Goal: Transaction & Acquisition: Download file/media

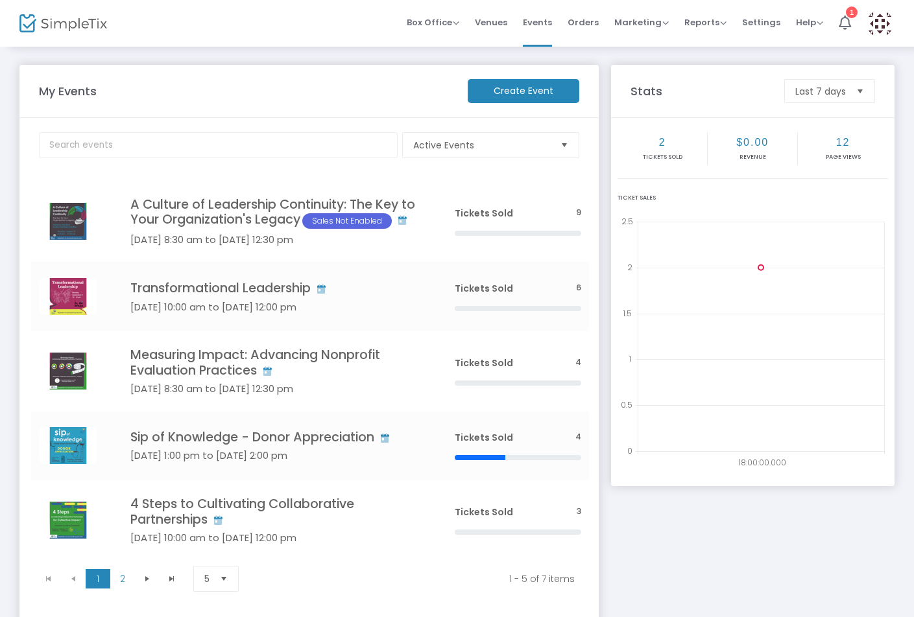
drag, startPoint x: 182, startPoint y: 201, endPoint x: 202, endPoint y: 205, distance: 21.1
click at [182, 201] on h4 "A Culture of Leadership Continuity: The Key to Your Organization's Legacy Sales…" at bounding box center [272, 213] width 285 height 32
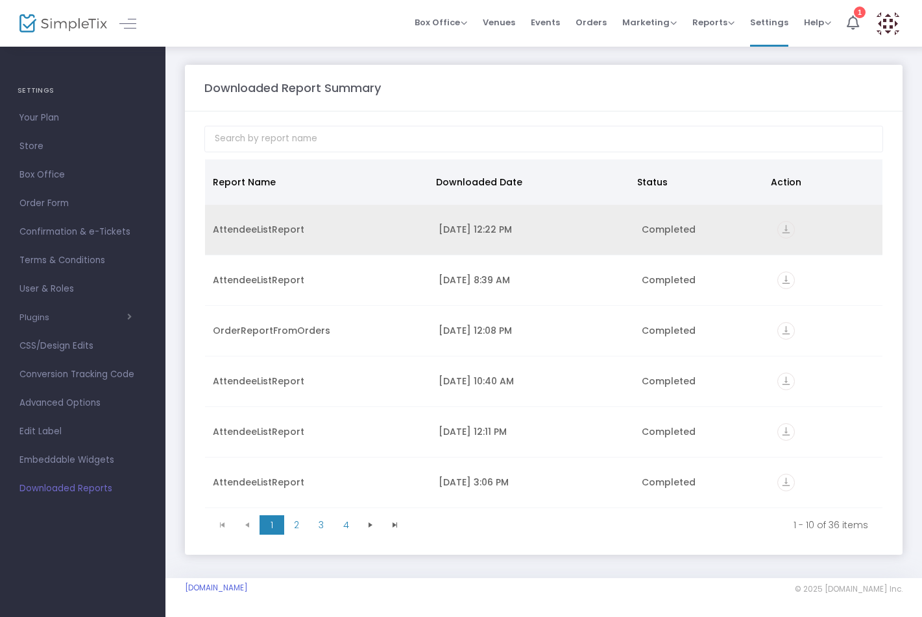
click at [780, 225] on icon "vertical_align_bottom" at bounding box center [786, 230] width 18 height 18
